Goal: Information Seeking & Learning: Learn about a topic

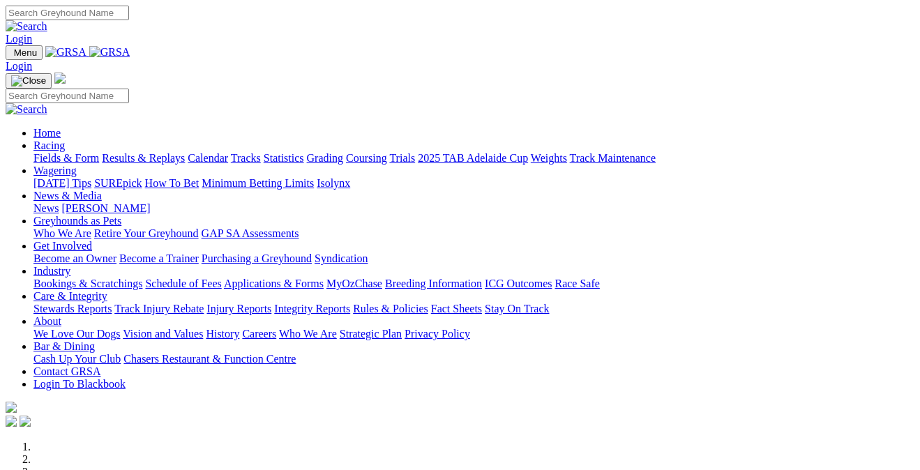
click at [228, 152] on link "Calendar" at bounding box center [208, 158] width 40 height 12
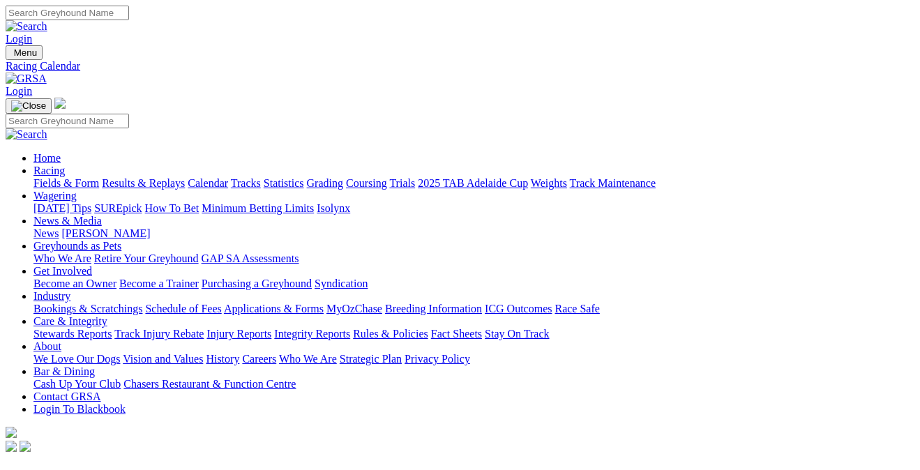
click at [185, 177] on link "Results & Replays" at bounding box center [143, 183] width 83 height 12
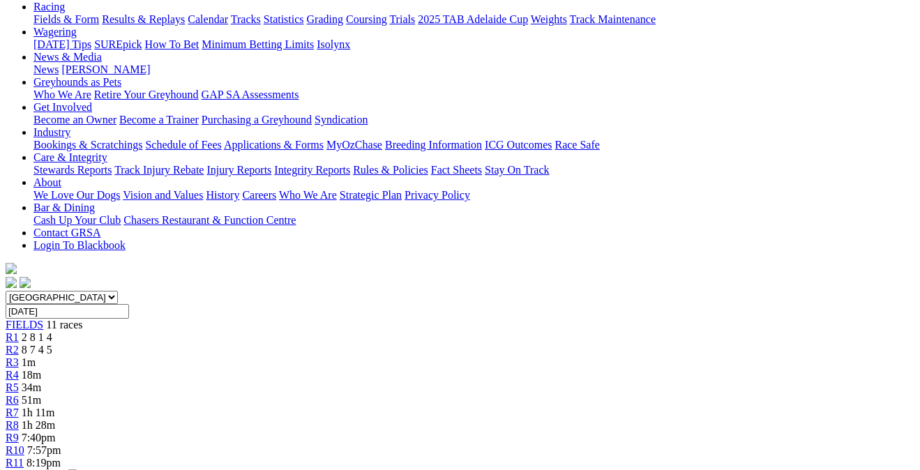
scroll to position [162, 0]
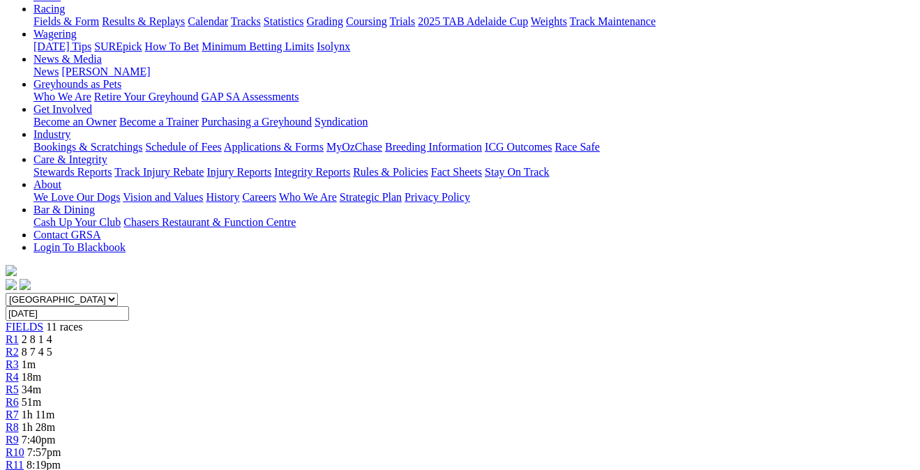
click at [52, 346] on span "8 7 4 5" at bounding box center [37, 352] width 31 height 12
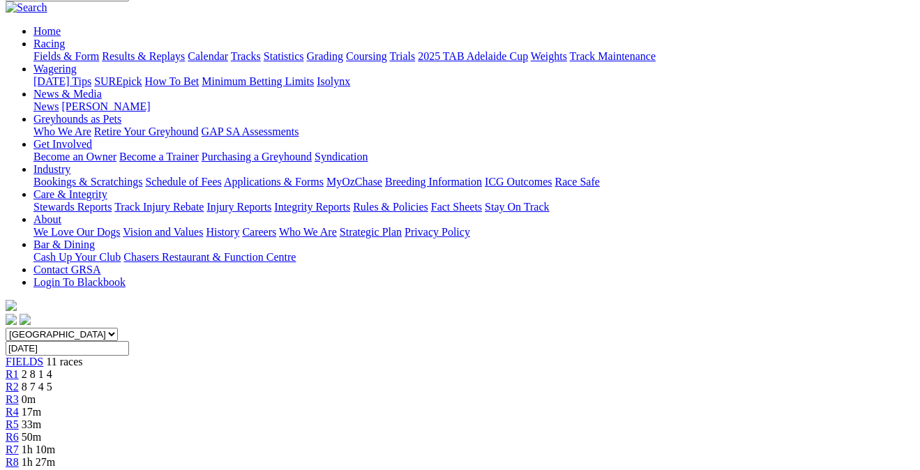
scroll to position [146, 0]
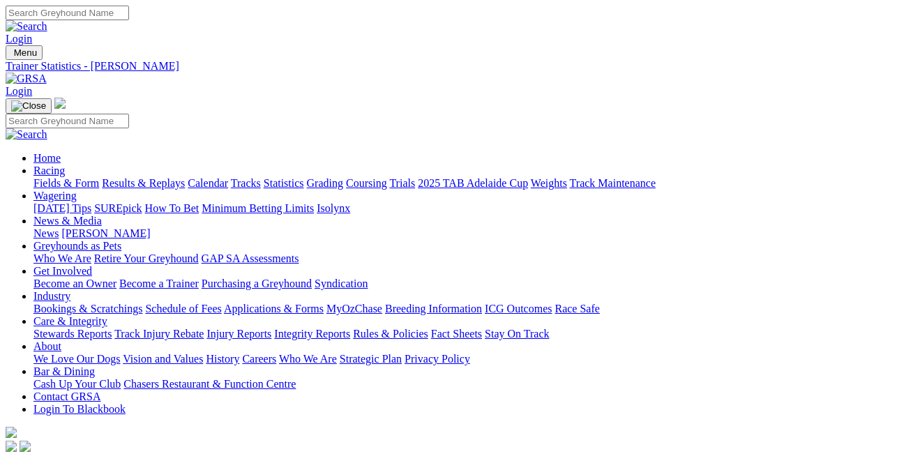
click at [52, 177] on link "Fields & Form" at bounding box center [66, 183] width 66 height 12
click at [142, 303] on link "Bookings & Scratchings" at bounding box center [87, 309] width 109 height 12
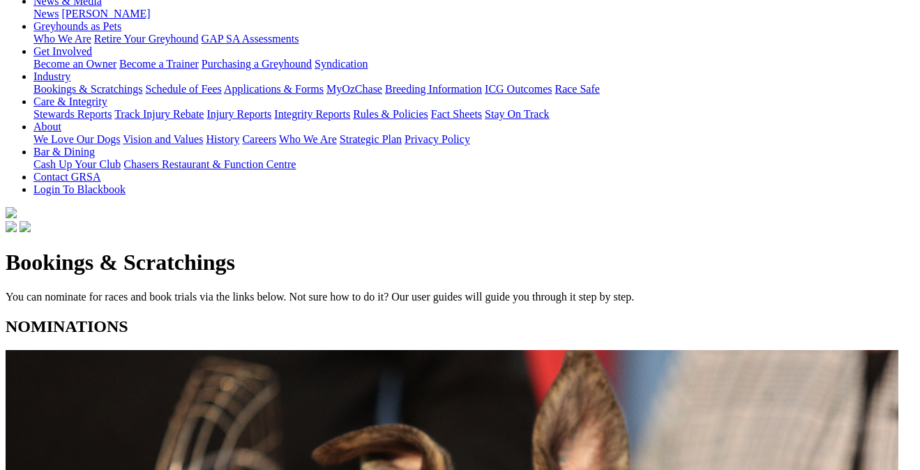
scroll to position [241, 0]
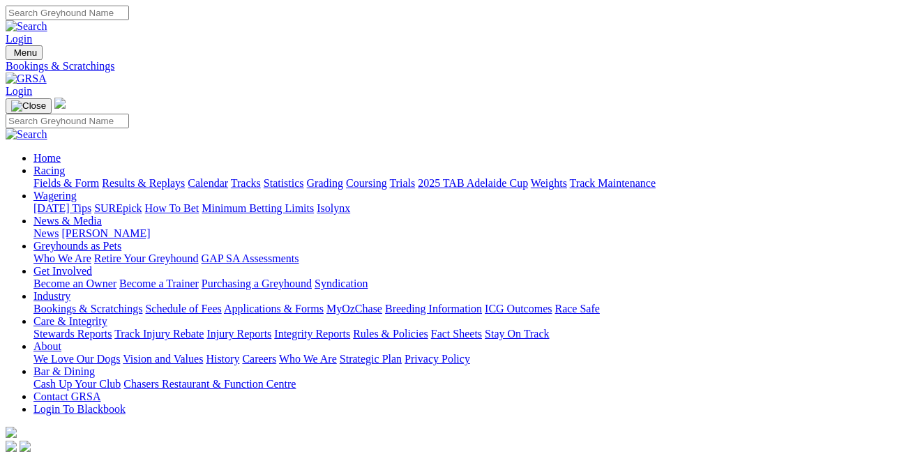
scroll to position [0, 0]
click at [343, 177] on link "Grading" at bounding box center [325, 183] width 36 height 12
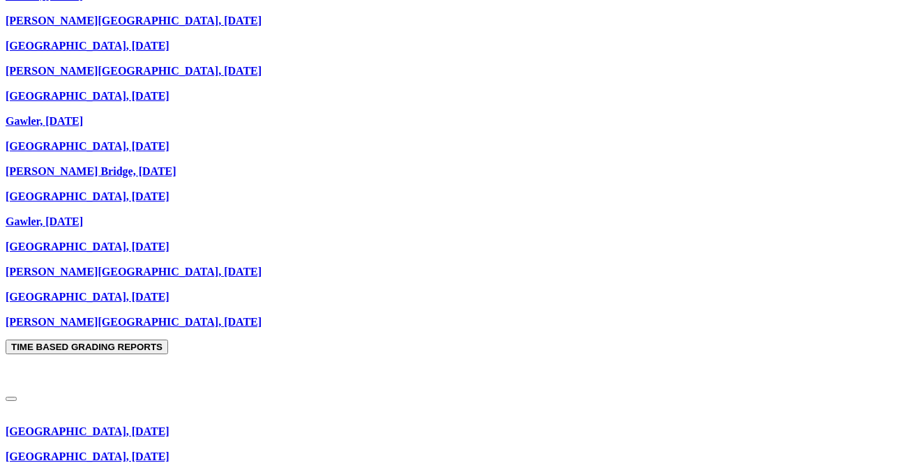
scroll to position [1417, 0]
